Goal: Find specific fact: Find specific fact

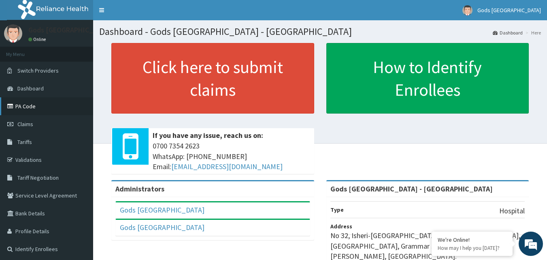
click at [28, 106] on link "PA Code" at bounding box center [46, 106] width 93 height 18
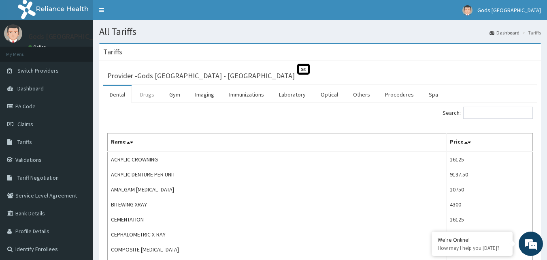
click at [144, 96] on link "Drugs" at bounding box center [147, 94] width 27 height 17
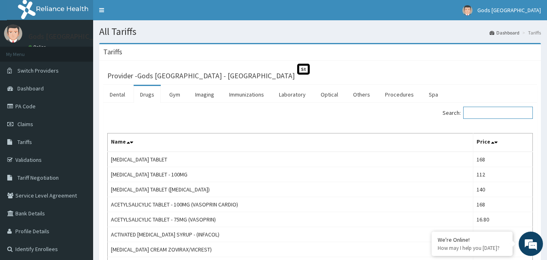
click at [475, 113] on input "Search:" at bounding box center [498, 112] width 70 height 12
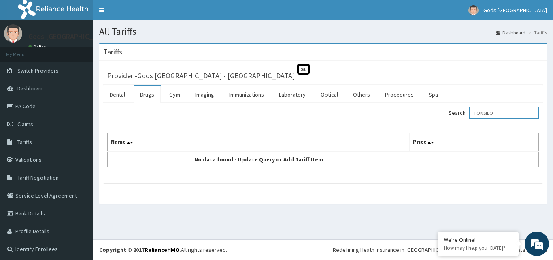
click at [483, 111] on input "TONSILO" at bounding box center [504, 112] width 70 height 12
click at [482, 111] on input "TONSILO" at bounding box center [504, 112] width 70 height 12
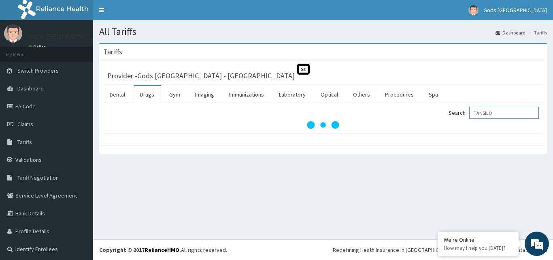
click at [482, 111] on input "TANSILO" at bounding box center [504, 112] width 70 height 12
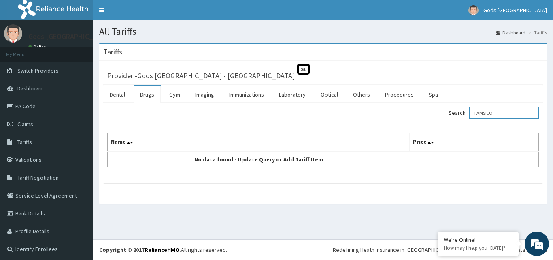
click at [493, 112] on input "TAMSILO" at bounding box center [504, 112] width 70 height 12
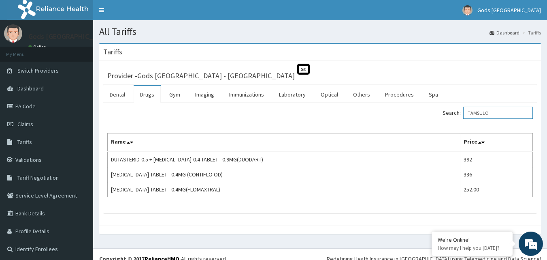
type input "TAMSULO"
click at [38, 156] on link "Validations" at bounding box center [46, 160] width 93 height 18
